Goal: Task Accomplishment & Management: Complete application form

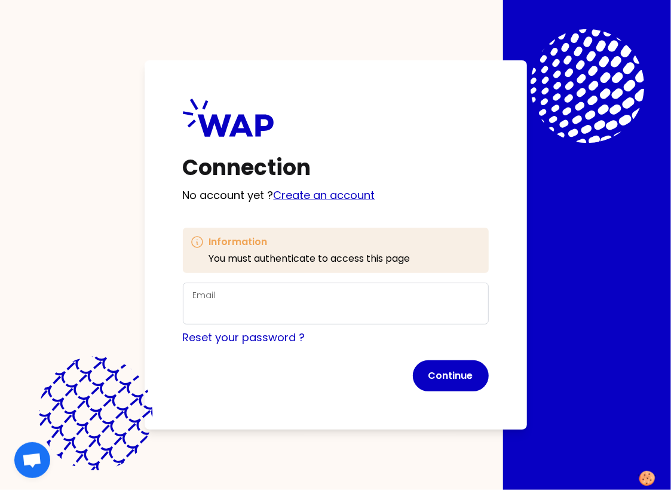
click at [297, 198] on link "Create an account" at bounding box center [325, 195] width 102 height 15
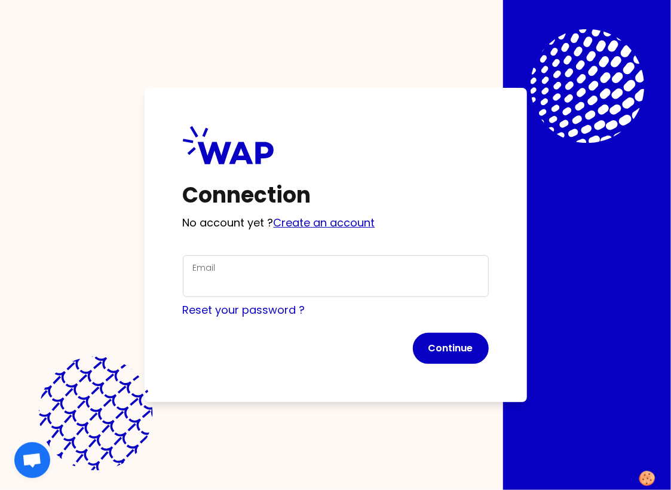
click at [306, 215] on link "Create an account" at bounding box center [325, 222] width 102 height 15
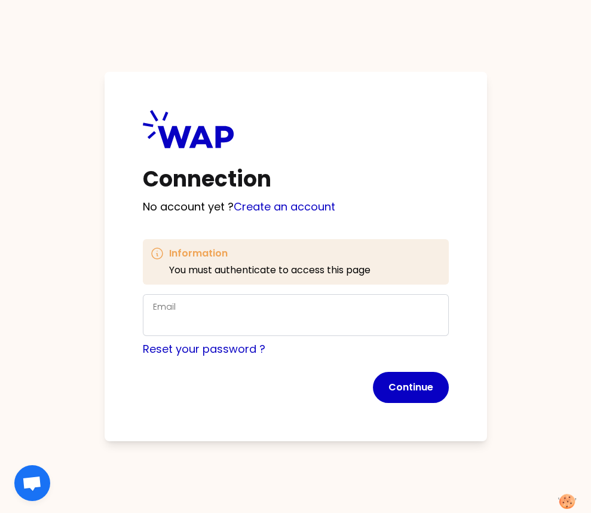
click at [156, 78] on div "Connection No account yet ? Create an account Information You must authenticate…" at bounding box center [296, 257] width 383 height 370
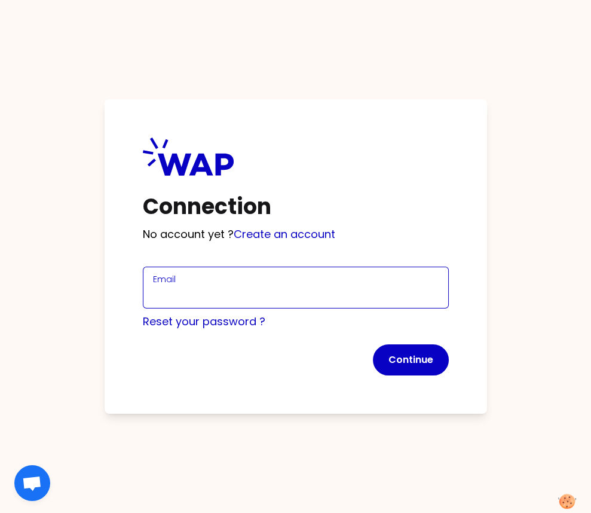
click at [178, 298] on input "Email" at bounding box center [296, 294] width 286 height 17
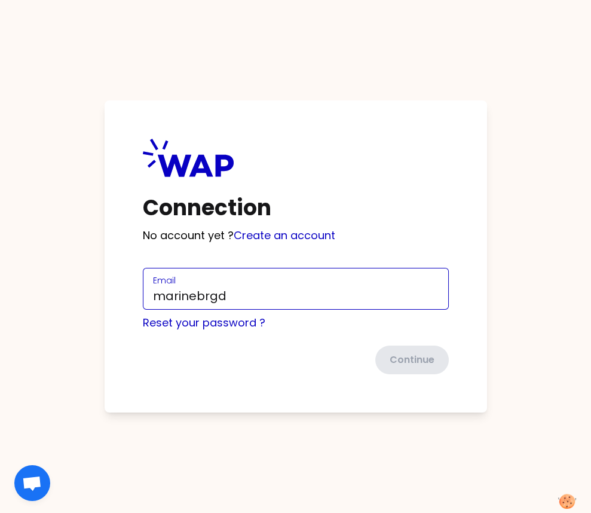
type input "marinebrgd@gmail.com"
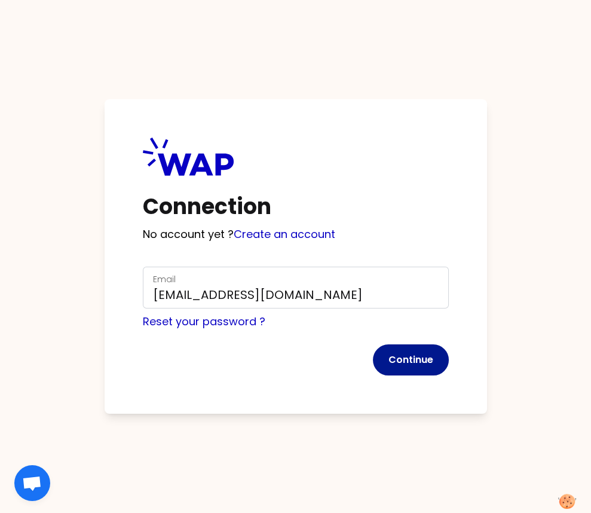
click at [410, 364] on button "Continue" at bounding box center [411, 359] width 76 height 31
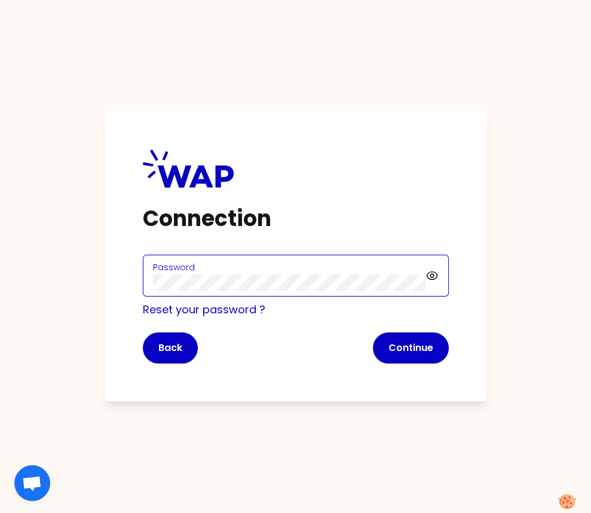
click button "Continue" at bounding box center [411, 347] width 76 height 31
